Goal: Browse casually: Explore the website without a specific task or goal

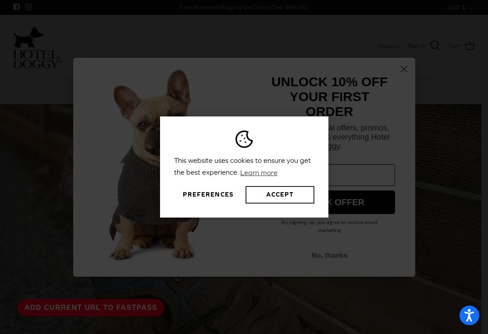
click at [272, 195] on button "Accept" at bounding box center [280, 195] width 68 height 18
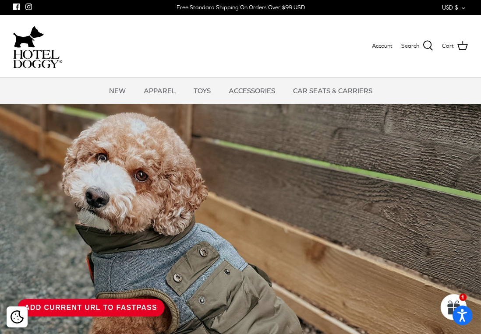
click at [456, 9] on button "USD $ Down" at bounding box center [455, 7] width 26 height 15
click at [449, 22] on link "CAD $" at bounding box center [447, 23] width 41 height 17
click at [112, 91] on link "NEW" at bounding box center [117, 91] width 32 height 26
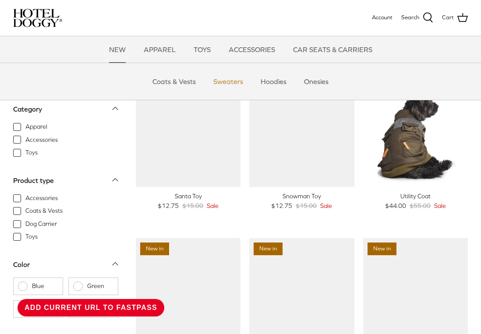
scroll to position [175, 0]
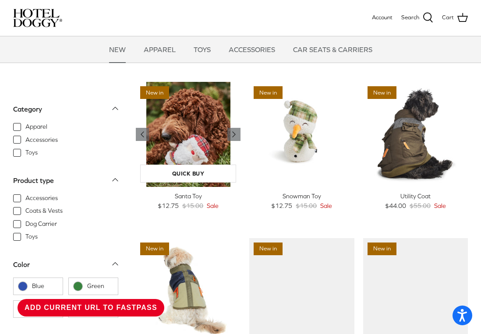
click at [186, 130] on img "Santa Toy" at bounding box center [188, 134] width 105 height 105
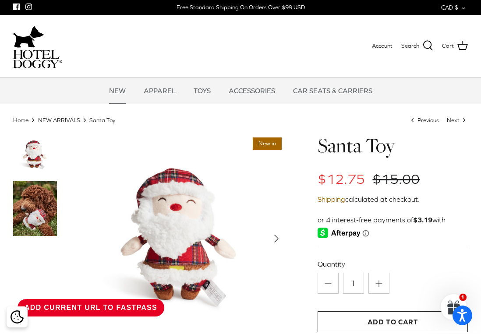
click at [82, 309] on button "Add current URL to FastPass" at bounding box center [91, 308] width 147 height 18
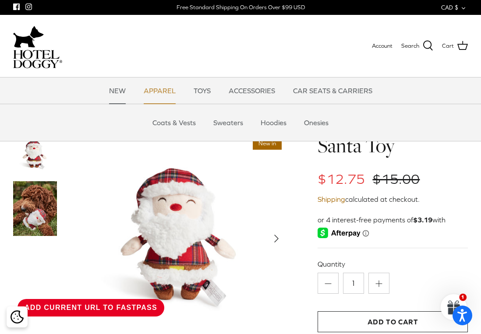
click at [161, 93] on link "APPAREL" at bounding box center [160, 91] width 48 height 26
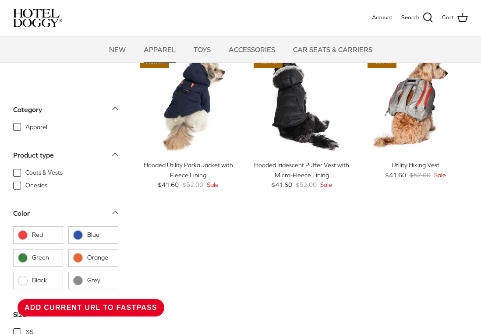
scroll to position [175, 0]
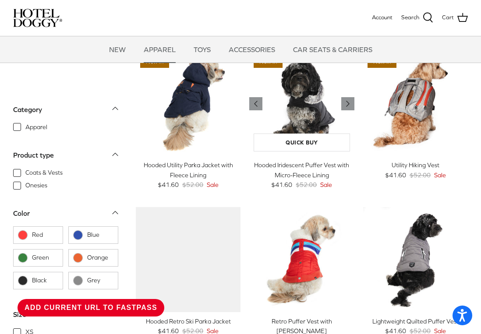
click at [311, 110] on img "Hooded Iridescent Puffer Vest with Micro-Fleece Lining" at bounding box center [301, 103] width 105 height 105
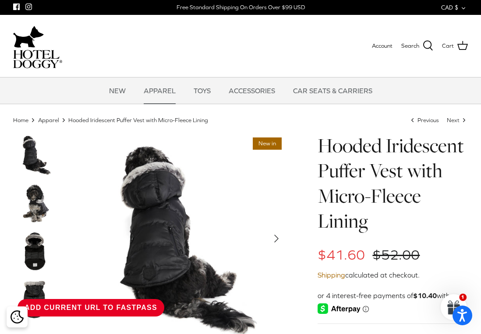
click at [100, 306] on button "Add current URL to FastPass" at bounding box center [91, 308] width 147 height 18
click at [223, 123] on nav "Home Right Apparel Right Hooded Iridescent Puffer Vest with Micro-Fleece Lining…" at bounding box center [240, 120] width 455 height 8
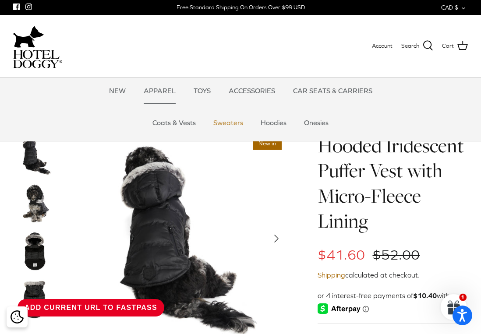
click at [221, 121] on link "Sweaters" at bounding box center [229, 123] width 46 height 26
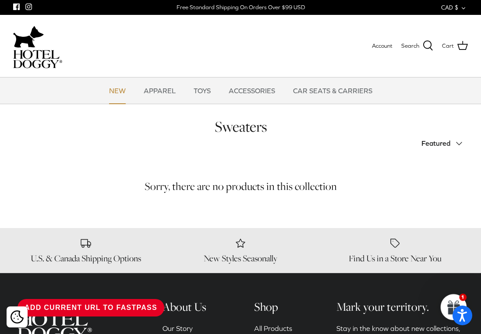
click at [125, 91] on link "NEW" at bounding box center [117, 91] width 32 height 26
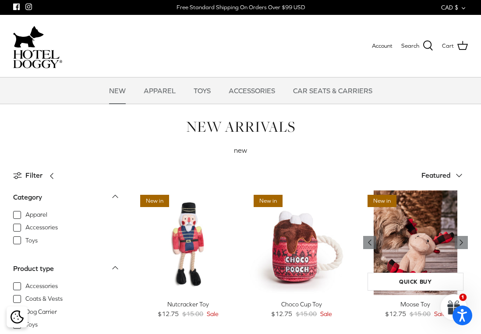
click at [424, 215] on img "Moose Toy" at bounding box center [415, 243] width 105 height 105
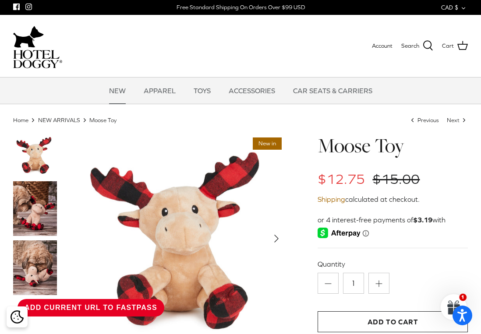
click at [130, 303] on button "Add current URL to FastPass" at bounding box center [91, 308] width 147 height 18
click at [206, 88] on link "TOYS" at bounding box center [202, 91] width 33 height 26
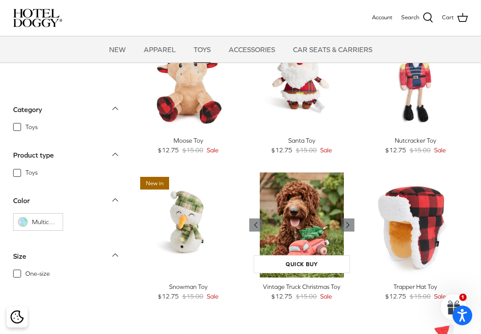
scroll to position [175, 0]
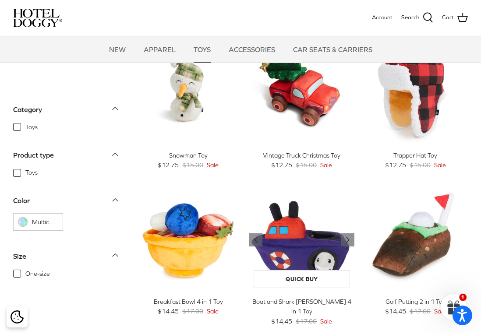
click at [296, 229] on img "Boat and Shark Burrow 4 in 1 Toy" at bounding box center [301, 240] width 105 height 105
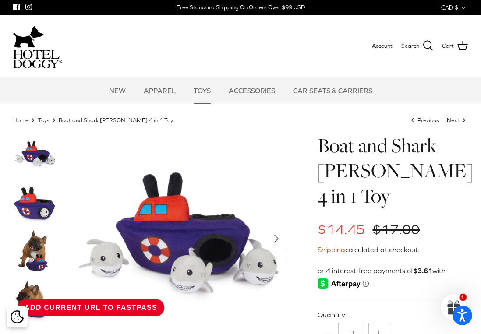
click at [91, 303] on button "Add current URL to FastPass" at bounding box center [91, 308] width 147 height 18
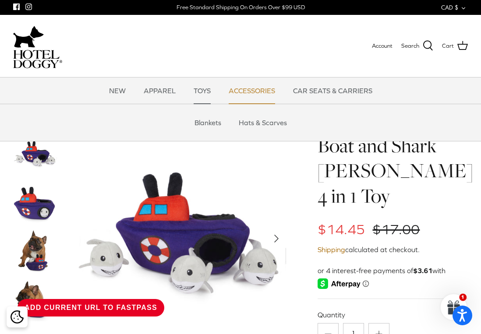
click at [244, 89] on link "ACCESSORIES" at bounding box center [252, 91] width 62 height 26
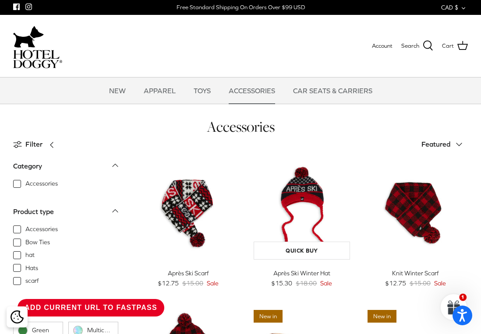
click at [313, 188] on img "Après Ski Winter Hat" at bounding box center [301, 212] width 105 height 105
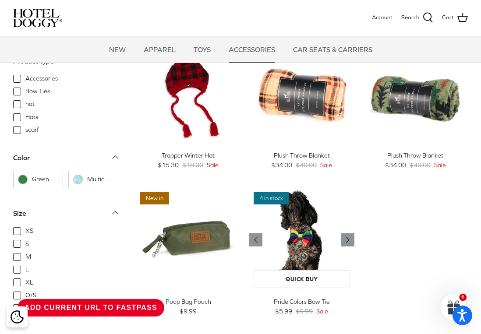
scroll to position [263, 0]
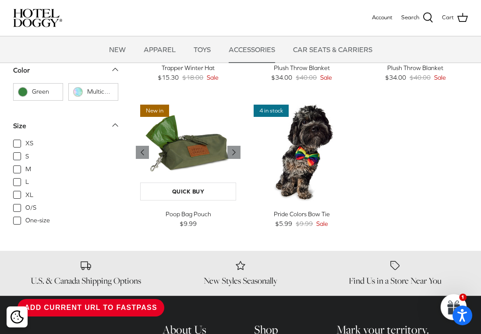
click at [177, 144] on img "Poop Bag Pouch" at bounding box center [188, 152] width 105 height 105
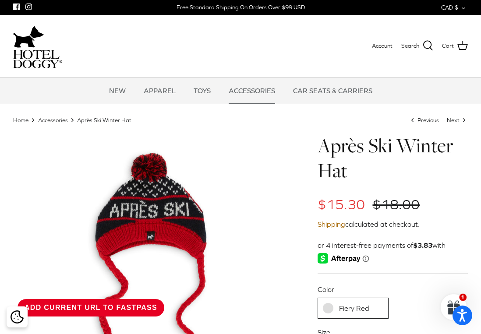
click at [107, 305] on button "Add current URL to FastPass" at bounding box center [91, 308] width 147 height 18
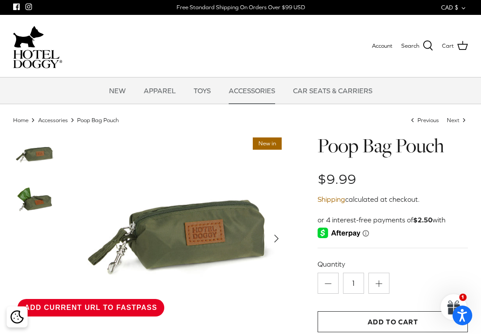
click at [99, 303] on button "Add current URL to FastPass" at bounding box center [91, 308] width 147 height 18
click at [308, 91] on link "CAR SEATS & CARRIERS" at bounding box center [332, 91] width 95 height 26
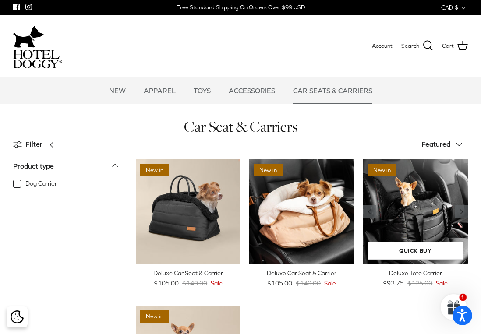
click at [394, 181] on img "Deluxe Tote Carrier" at bounding box center [415, 212] width 105 height 105
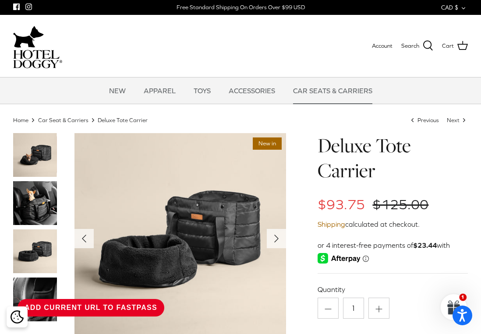
click at [98, 307] on button "Add current URL to FastPass" at bounding box center [91, 308] width 147 height 18
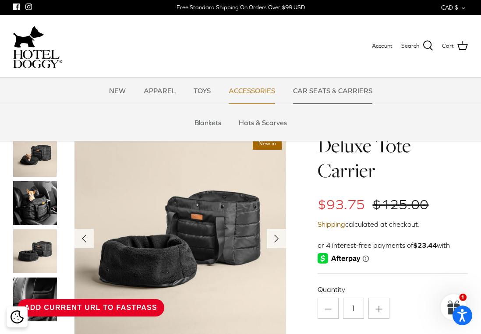
click at [273, 90] on link "ACCESSORIES" at bounding box center [252, 91] width 62 height 26
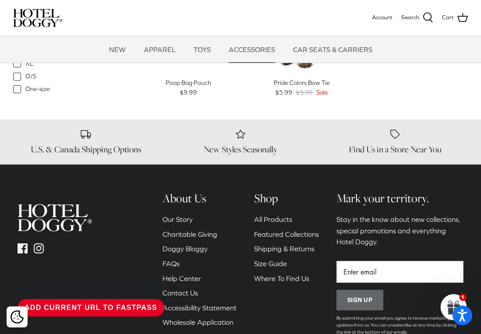
scroll to position [307, 0]
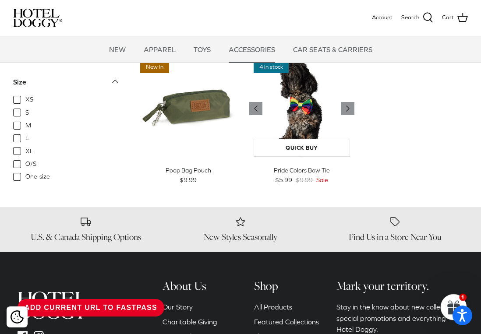
click at [304, 122] on img "Pride Colors Bow Tie" at bounding box center [301, 109] width 105 height 105
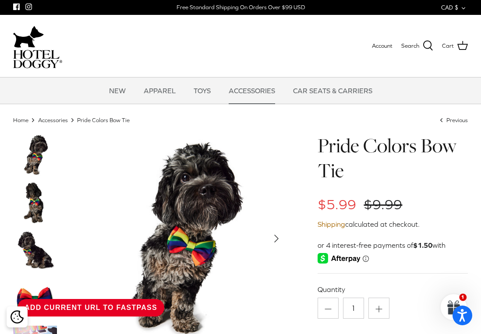
click at [140, 305] on button "Add current URL to FastPass" at bounding box center [91, 308] width 147 height 18
click at [61, 307] on button "Add current URL to FastPass" at bounding box center [91, 308] width 147 height 18
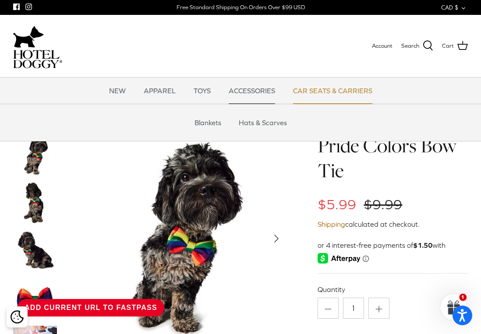
click at [328, 86] on link "CAR SEATS & CARRIERS" at bounding box center [332, 91] width 95 height 26
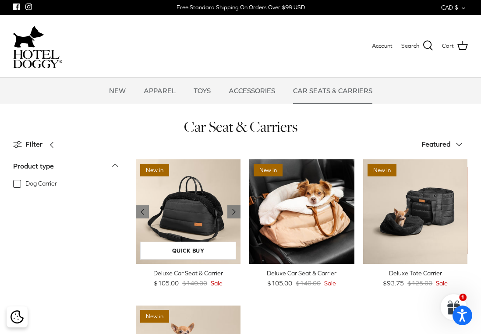
click at [168, 203] on img "Deluxe Car Seat & Carrier" at bounding box center [188, 212] width 105 height 105
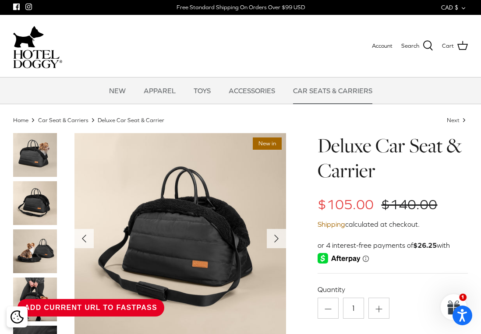
click at [92, 301] on button "Add current URL to FastPass" at bounding box center [91, 308] width 147 height 18
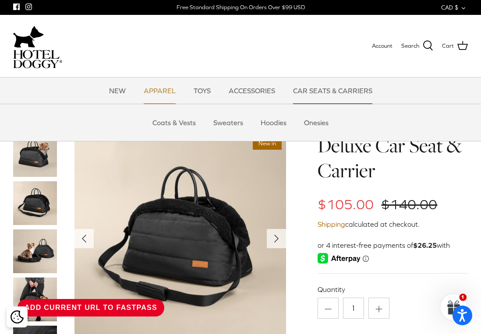
click at [150, 91] on link "APPAREL" at bounding box center [160, 91] width 48 height 26
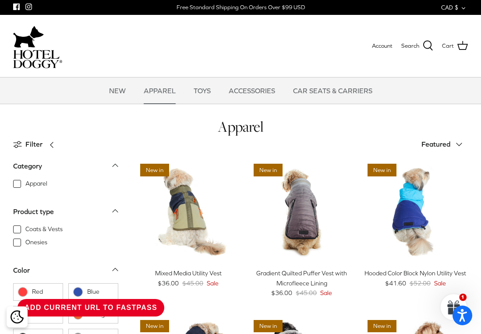
scroll to position [219, 0]
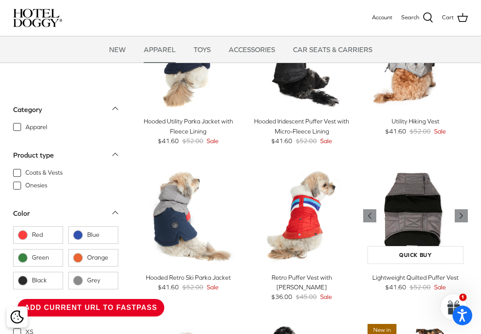
click at [418, 200] on img "Lightweight Quilted Puffer Vest" at bounding box center [415, 216] width 105 height 105
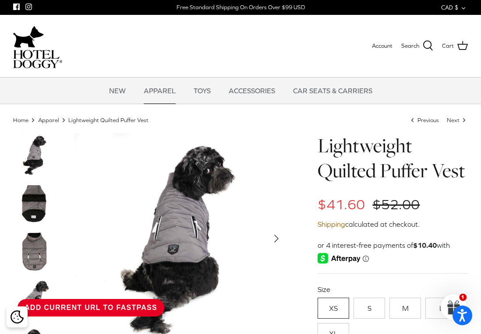
click at [89, 303] on button "Add current URL to FastPass" at bounding box center [91, 308] width 147 height 18
